Goal: Task Accomplishment & Management: Manage account settings

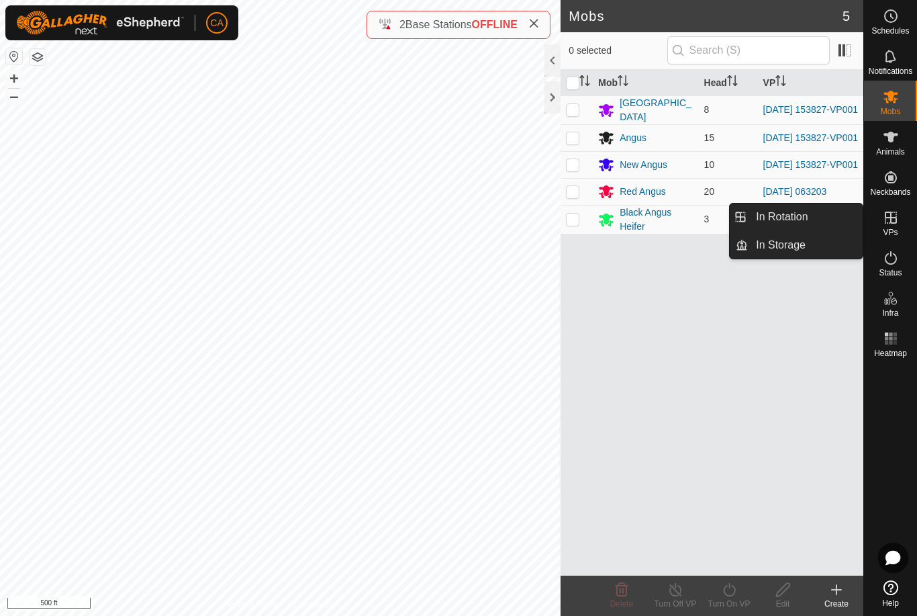
click at [804, 216] on span "In Rotation" at bounding box center [782, 217] width 52 height 16
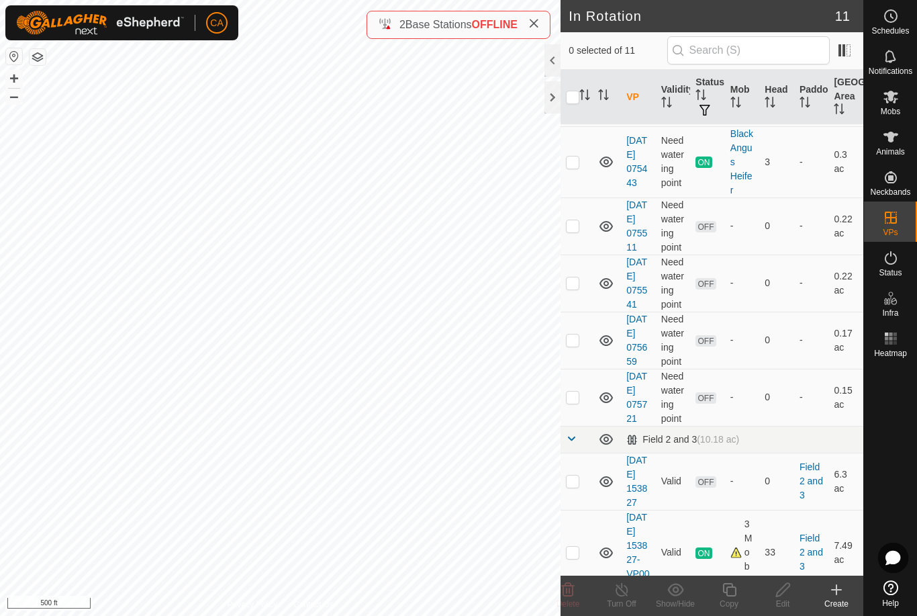
scroll to position [212, 0]
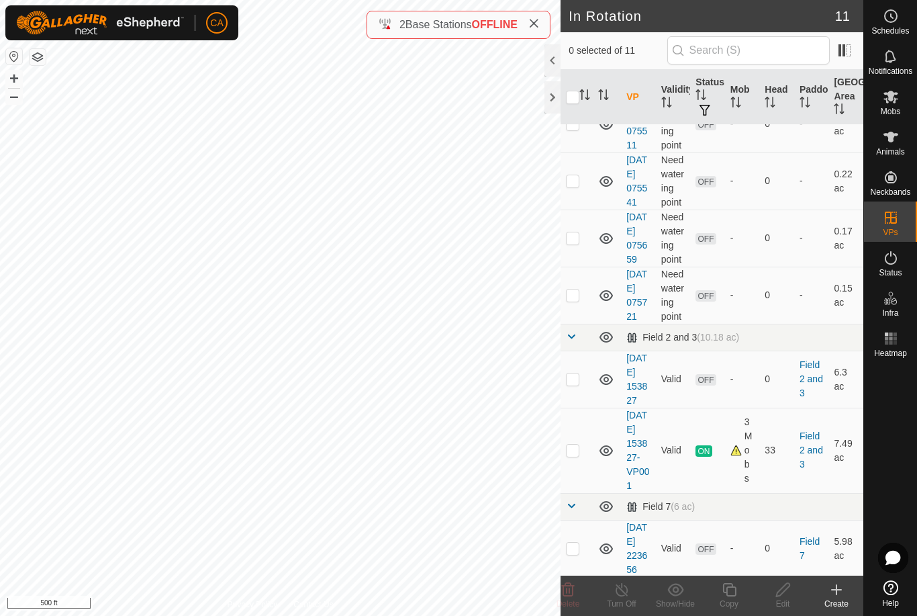
click at [580, 408] on td at bounding box center [577, 379] width 32 height 57
click at [571, 598] on div "Delete" at bounding box center [568, 604] width 54 height 12
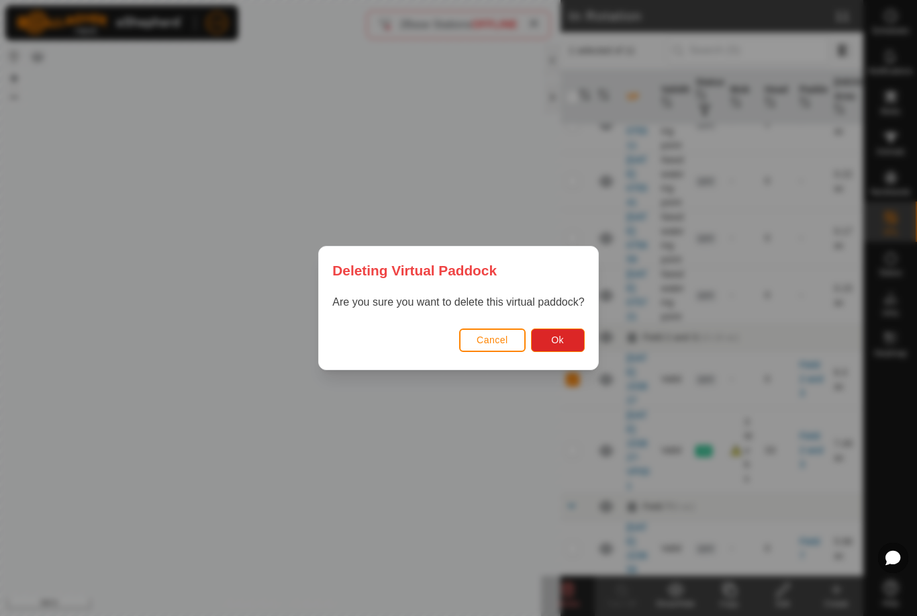
click at [557, 337] on span "Ok" at bounding box center [557, 339] width 13 height 11
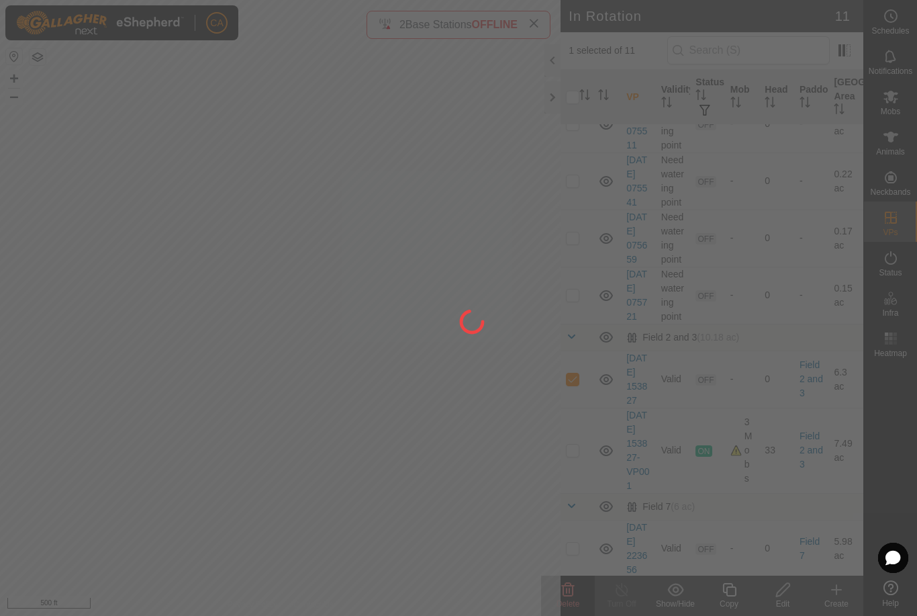
checkbox input "false"
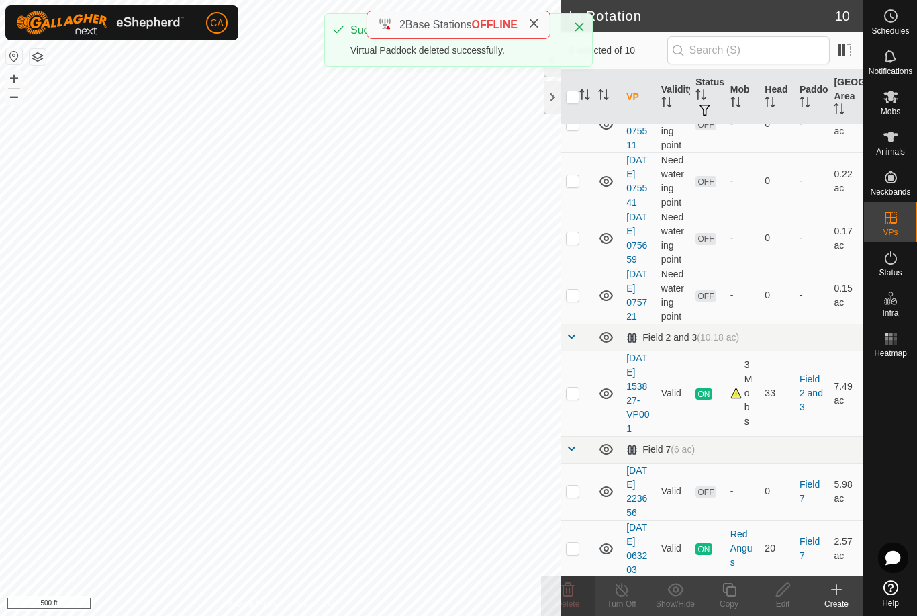
click at [581, 436] on td at bounding box center [577, 393] width 32 height 85
checkbox input "true"
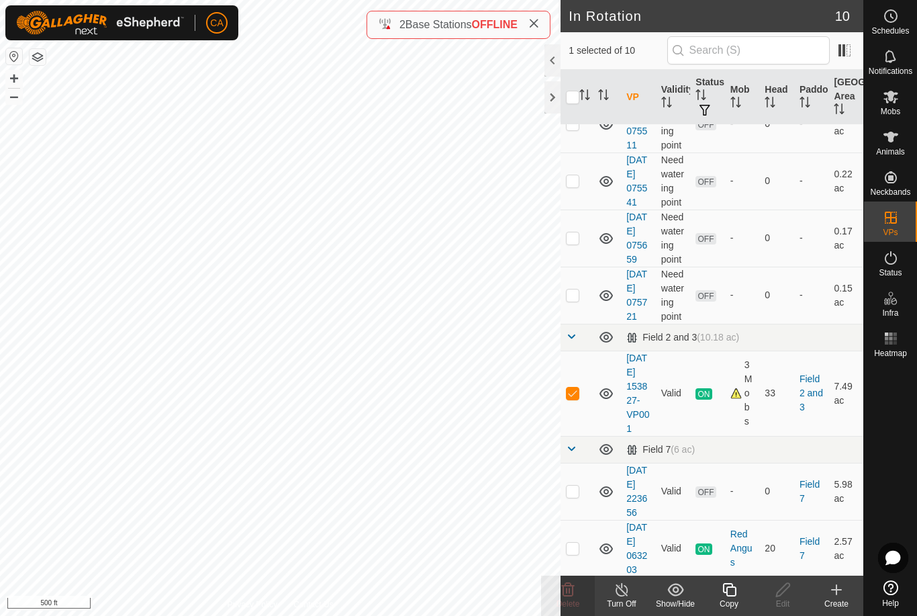
click at [724, 592] on icon at bounding box center [729, 589] width 13 height 13
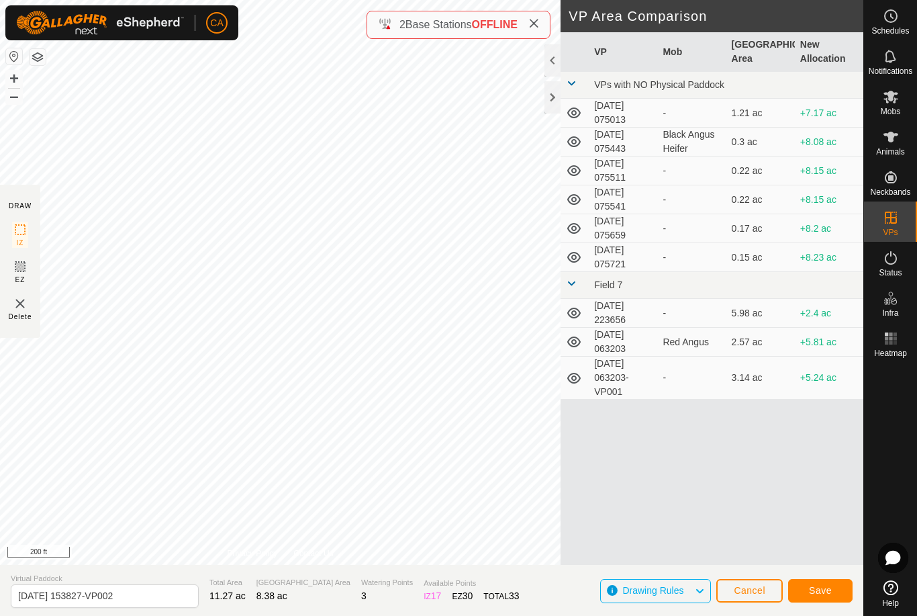
click at [827, 600] on button "Save" at bounding box center [820, 591] width 64 height 24
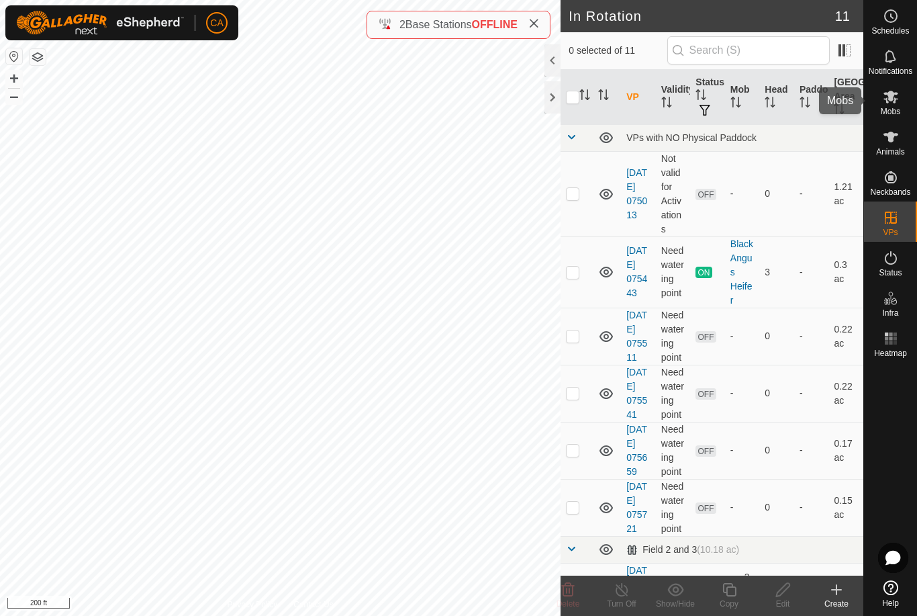
click at [890, 92] on icon at bounding box center [891, 97] width 15 height 13
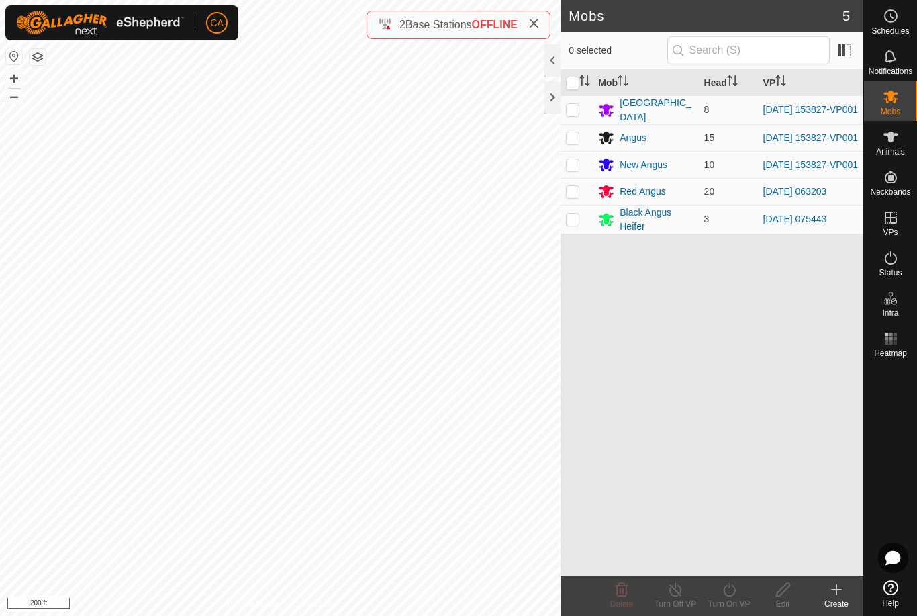
click at [567, 105] on p-checkbox at bounding box center [572, 109] width 13 height 11
checkbox input "true"
click at [574, 133] on p-checkbox at bounding box center [572, 137] width 13 height 11
checkbox input "true"
click at [578, 166] on p-checkbox at bounding box center [572, 164] width 13 height 11
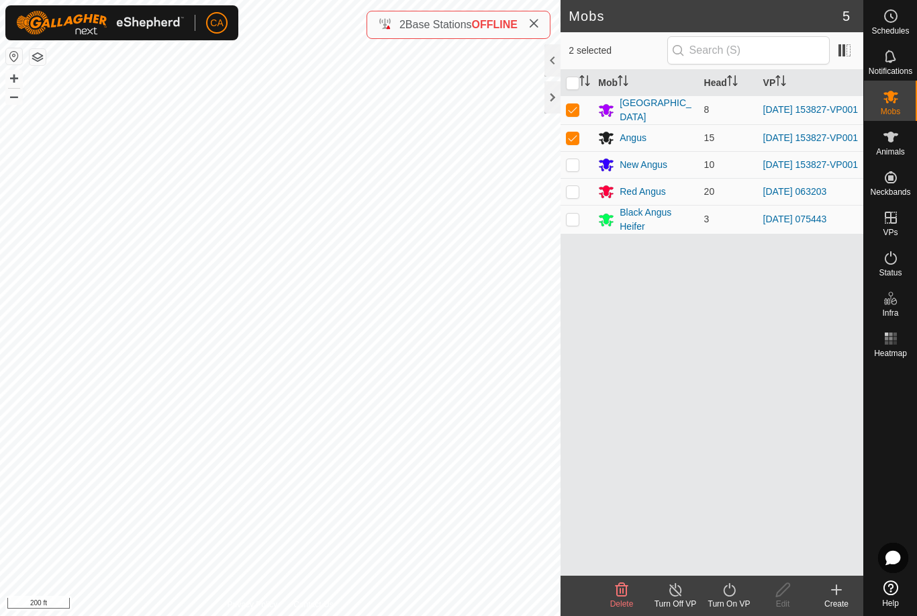
checkbox input "true"
click at [735, 594] on icon at bounding box center [729, 589] width 12 height 13
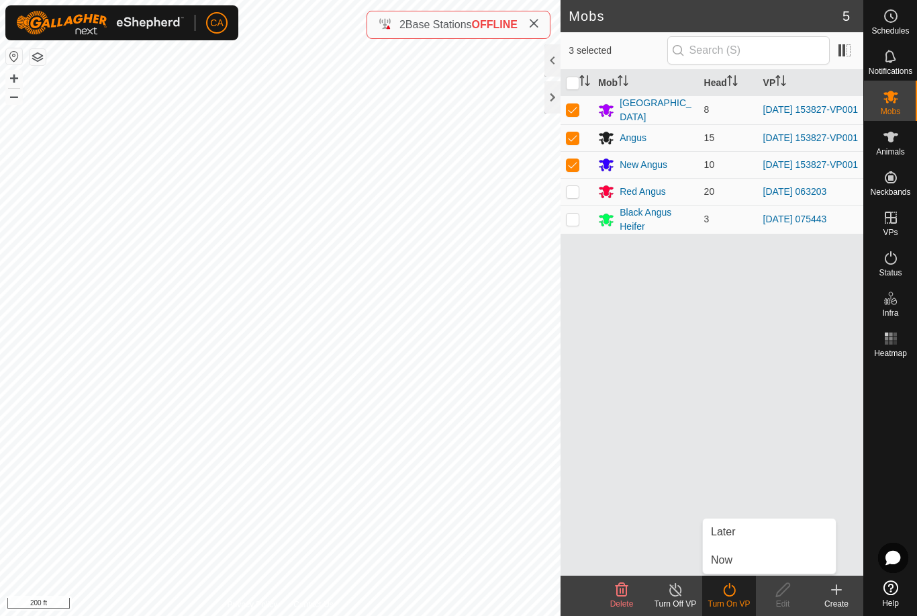
click at [733, 563] on link "Now" at bounding box center [769, 560] width 133 height 27
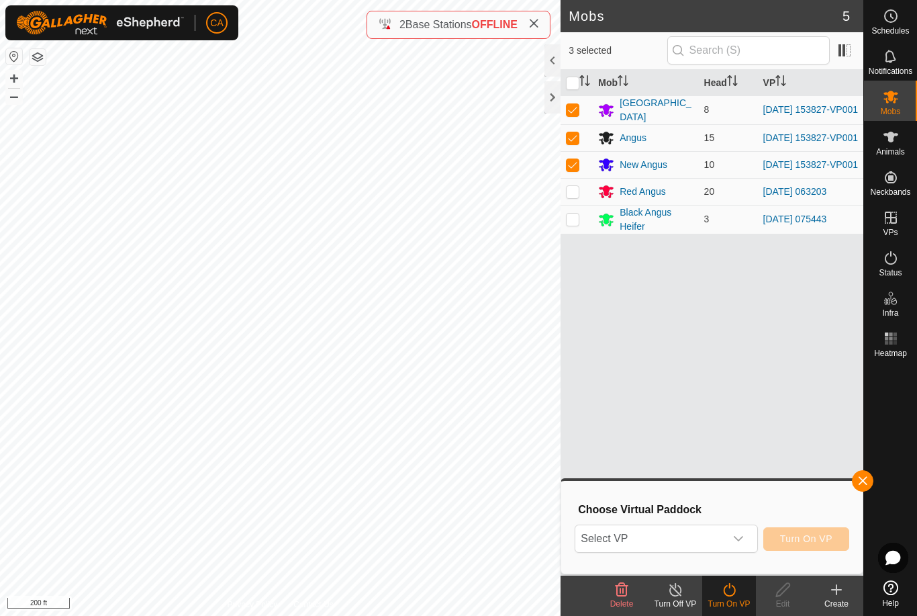
click at [539, 17] on span at bounding box center [533, 25] width 11 height 16
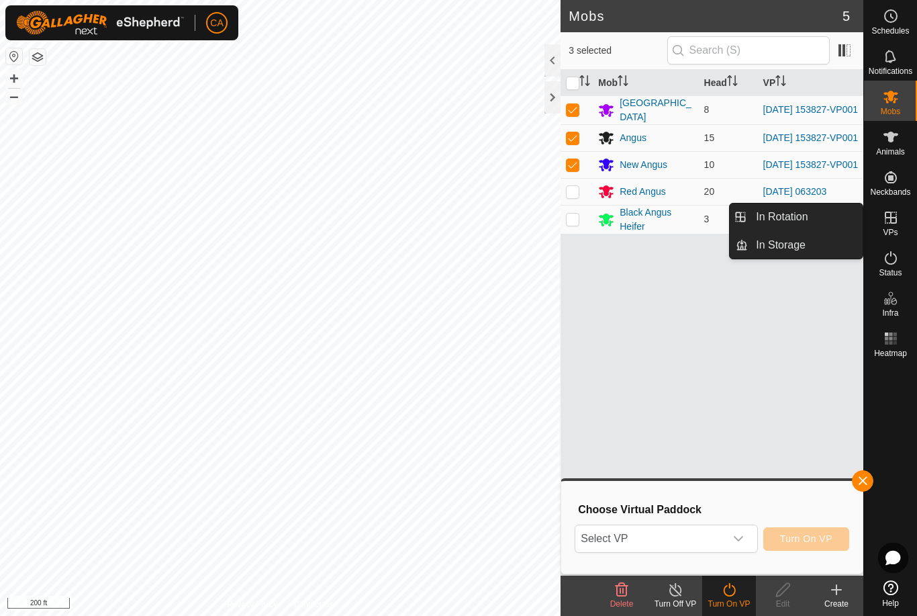
click at [823, 214] on link "In Rotation" at bounding box center [805, 216] width 115 height 27
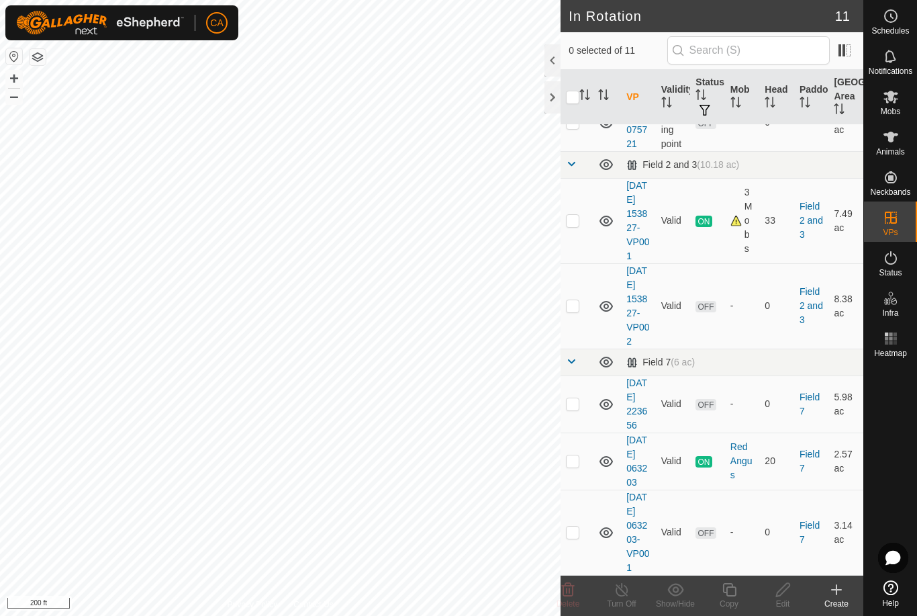
scroll to position [456, 0]
click at [592, 306] on td at bounding box center [577, 305] width 32 height 85
checkbox input "true"
click at [777, 596] on icon at bounding box center [782, 589] width 13 height 13
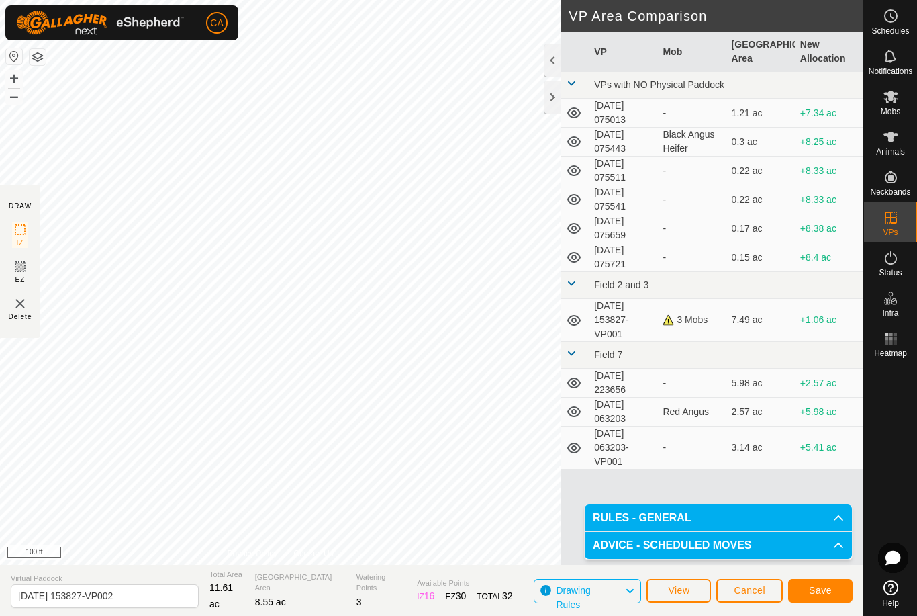
click at [831, 585] on span "Save" at bounding box center [820, 590] width 23 height 11
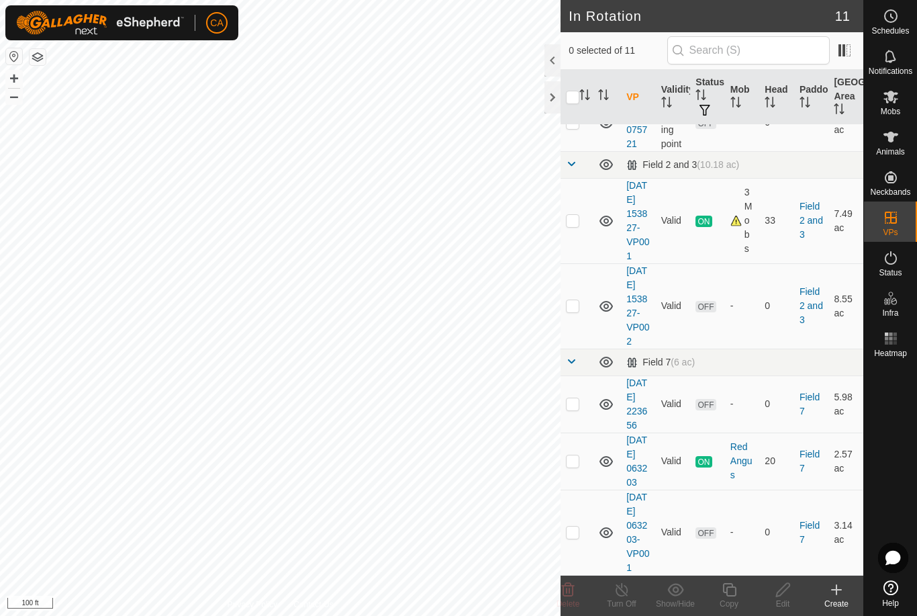
scroll to position [511, 0]
click at [575, 526] on p-checkbox at bounding box center [572, 531] width 13 height 11
click at [575, 533] on td at bounding box center [577, 532] width 32 height 85
checkbox input "false"
click at [582, 263] on td at bounding box center [577, 305] width 32 height 85
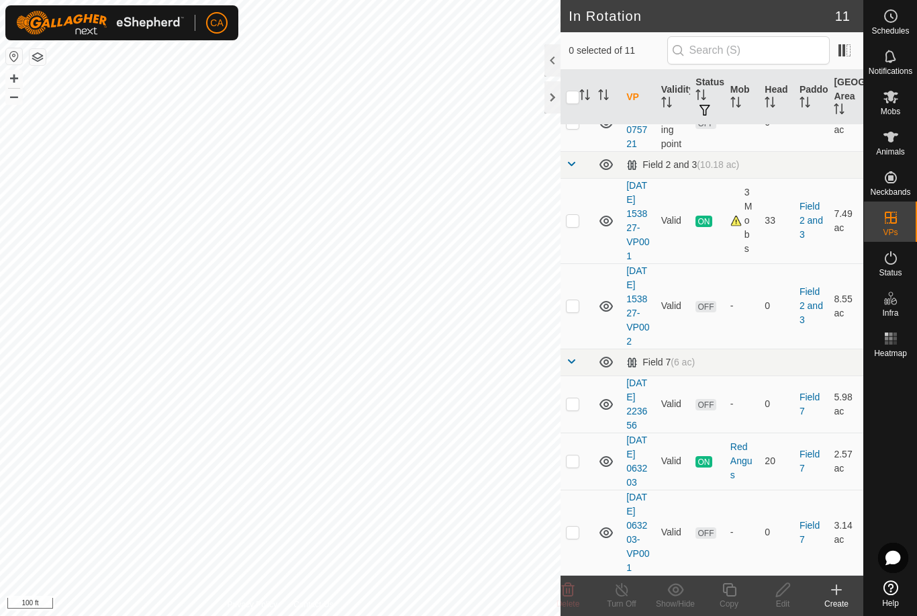
checkbox input "true"
click at [729, 593] on icon at bounding box center [729, 590] width 17 height 16
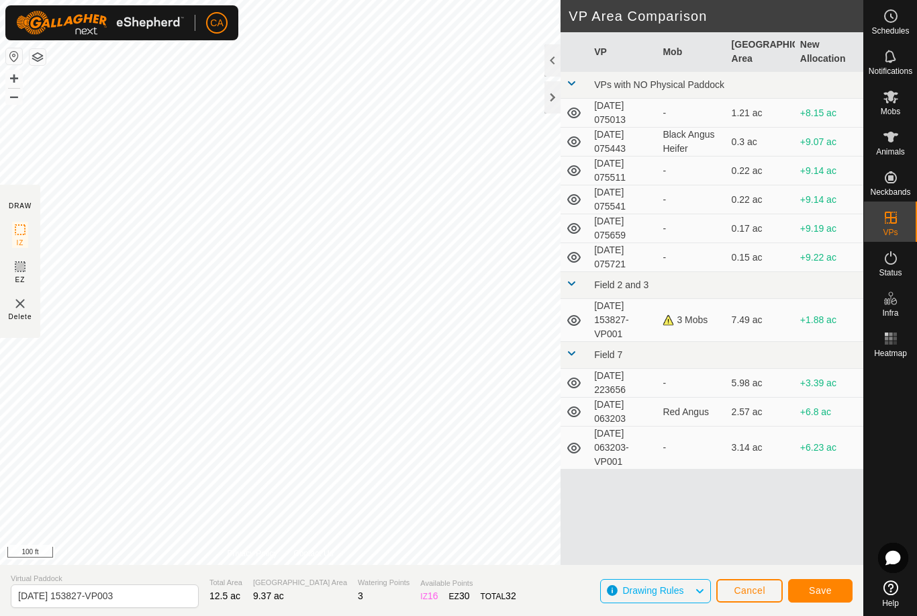
click at [825, 596] on span "Save" at bounding box center [820, 590] width 23 height 11
